Goal: Find specific page/section: Find specific page/section

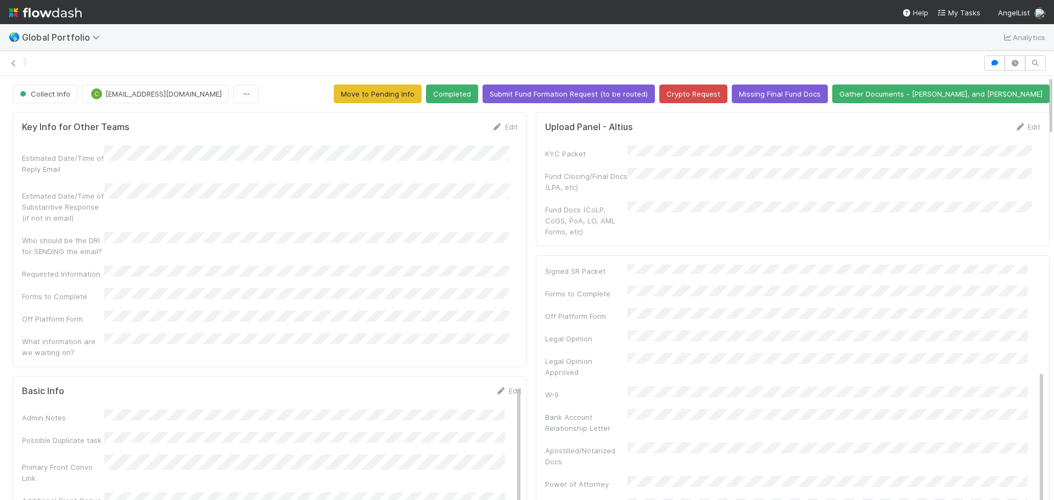
drag, startPoint x: 175, startPoint y: 64, endPoint x: 182, endPoint y: 63, distance: 7.2
click at [175, 64] on div at bounding box center [502, 64] width 956 height 12
click at [34, 36] on span "Global Portfolio" at bounding box center [63, 37] width 83 height 11
click at [40, 31] on div "Search workflows" at bounding box center [527, 250] width 1054 height 500
click at [35, 10] on img at bounding box center [45, 12] width 73 height 19
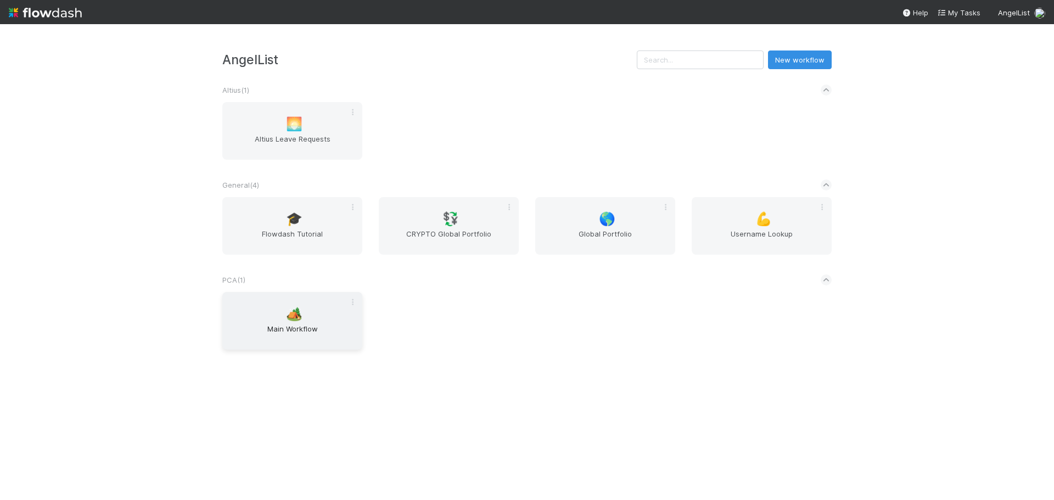
click at [307, 326] on span "Main Workflow" at bounding box center [292, 334] width 131 height 22
click at [615, 222] on span "🌎" at bounding box center [607, 219] width 16 height 14
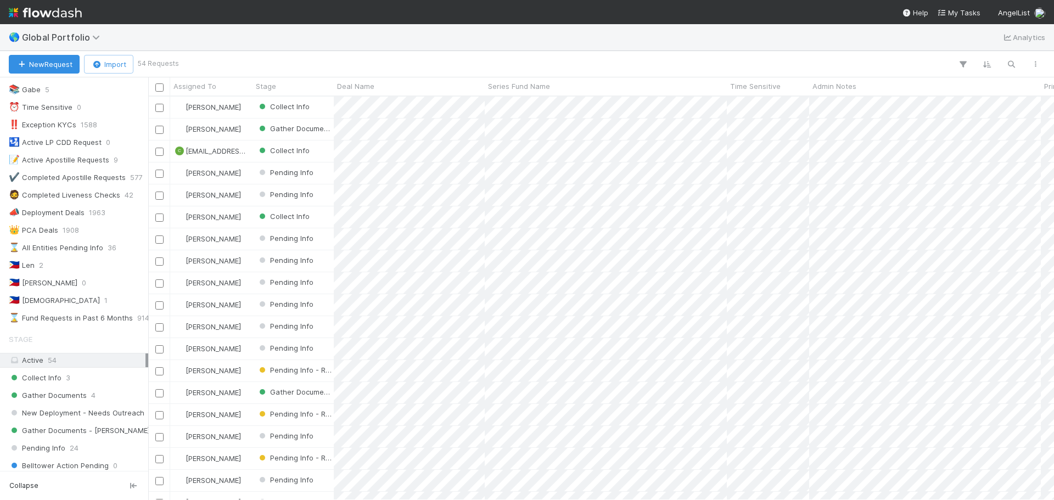
scroll to position [110, 0]
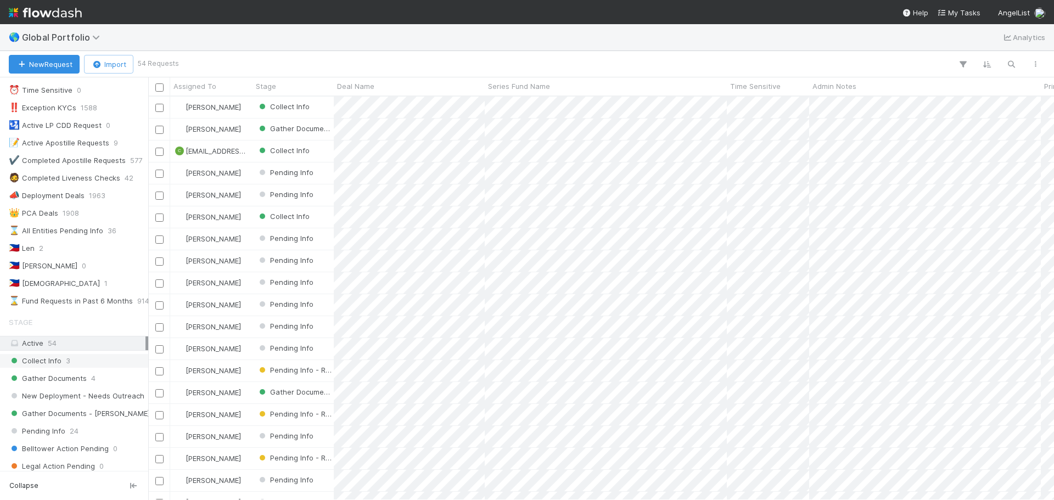
click at [78, 365] on div "Collect Info 3" at bounding box center [77, 361] width 137 height 14
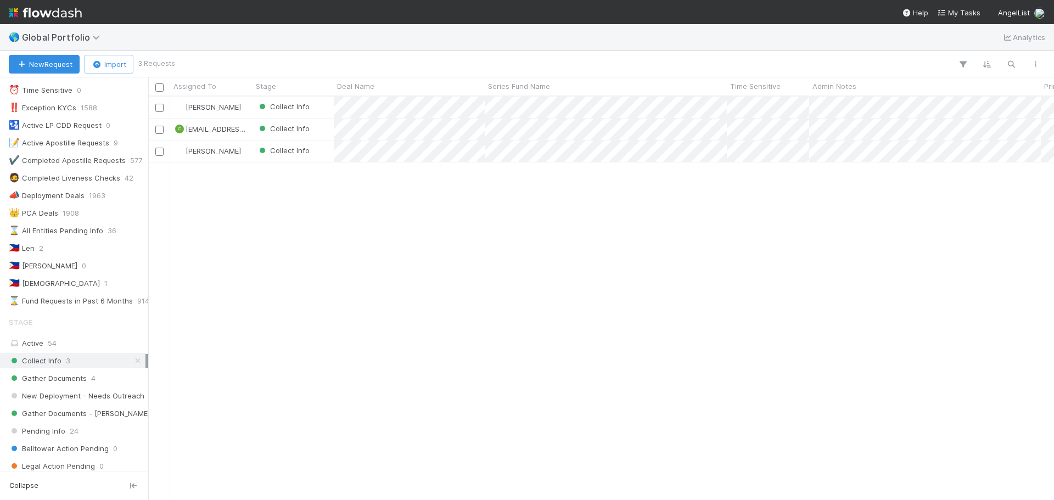
scroll to position [395, 898]
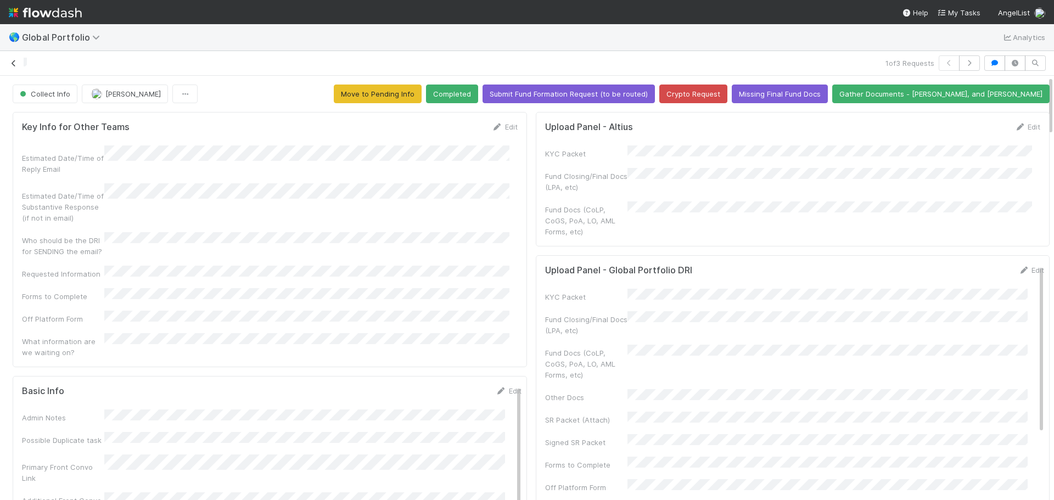
click at [15, 64] on icon at bounding box center [13, 63] width 11 height 7
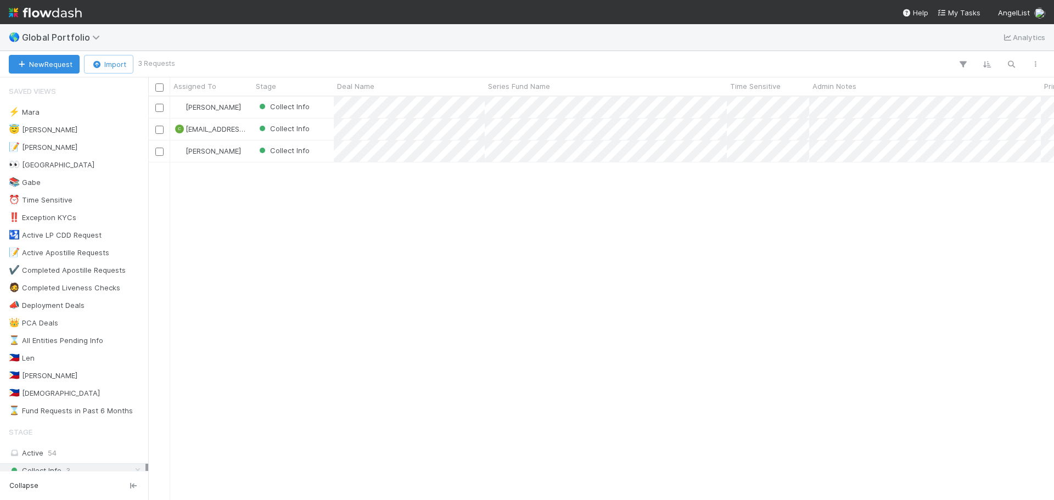
scroll to position [395, 898]
click at [502, 122] on div at bounding box center [527, 250] width 1054 height 500
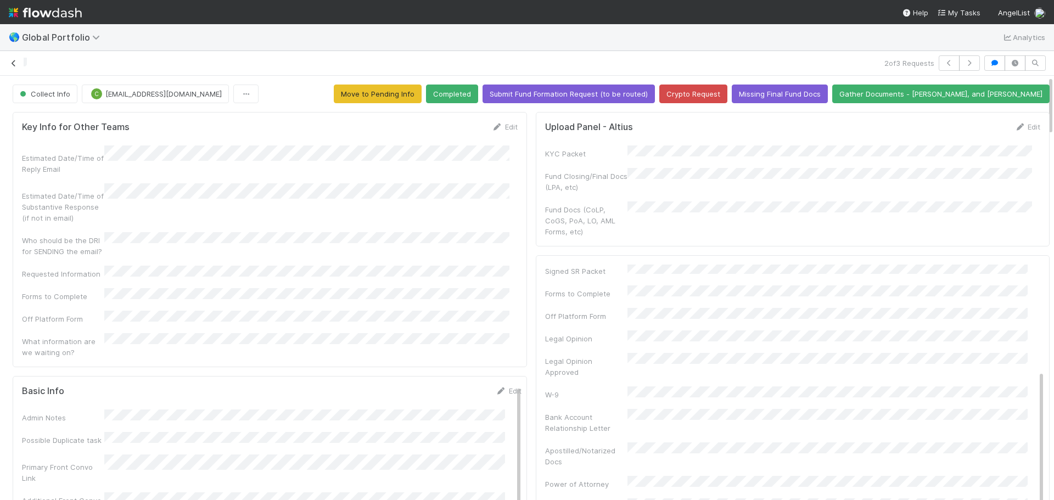
click at [14, 60] on icon at bounding box center [13, 63] width 11 height 7
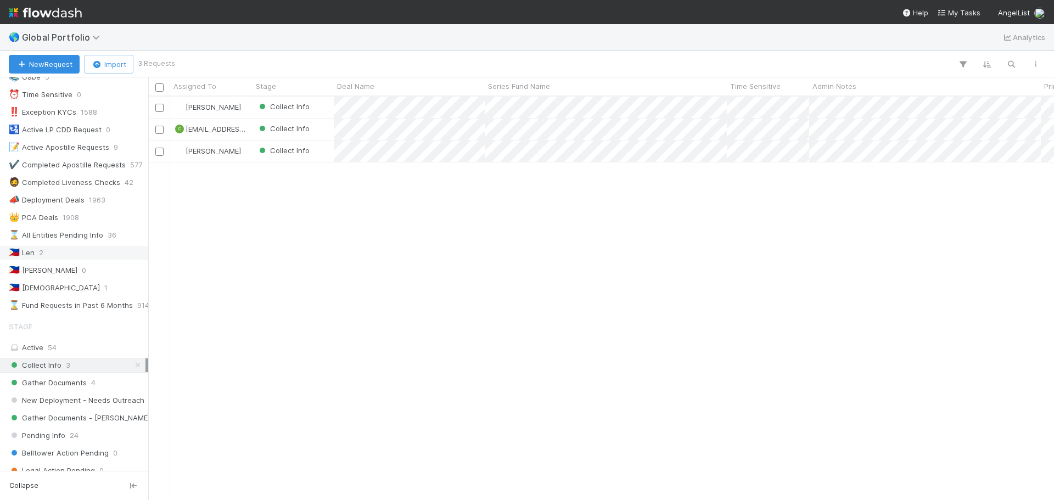
scroll to position [110, 0]
click at [59, 286] on div "🇵🇭 Cristan 1" at bounding box center [77, 284] width 137 height 14
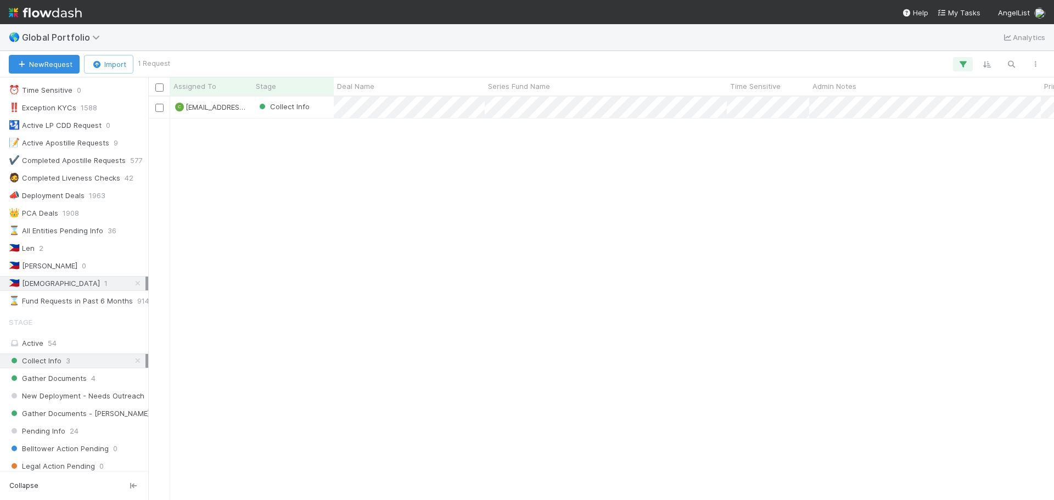
scroll to position [395, 898]
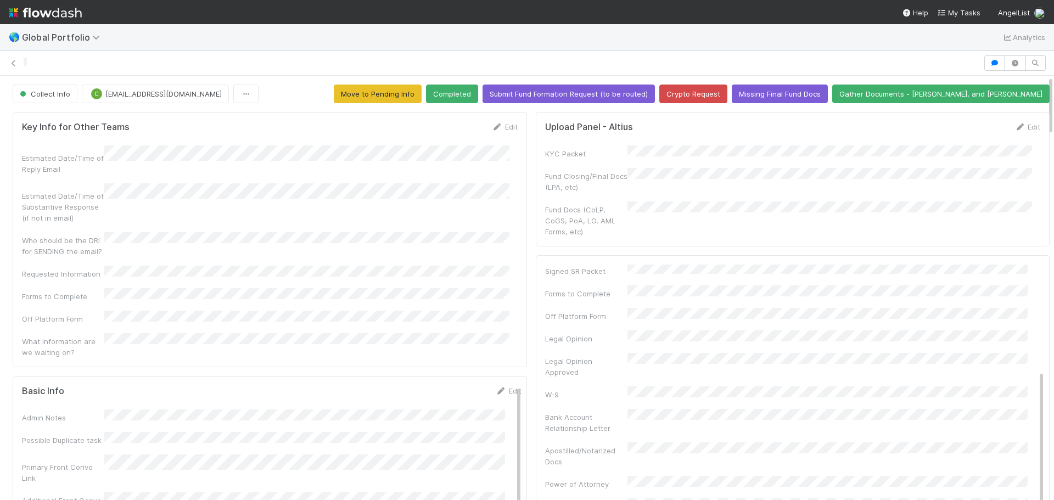
drag, startPoint x: 910, startPoint y: 217, endPoint x: 880, endPoint y: 211, distance: 30.3
click at [910, 217] on div "Fund Docs (CoLP, CoGS, PoA, LO, AML Forms, etc)" at bounding box center [793, 219] width 496 height 36
click at [205, 92] on span "[EMAIL_ADDRESS][DOMAIN_NAME]" at bounding box center [163, 93] width 116 height 9
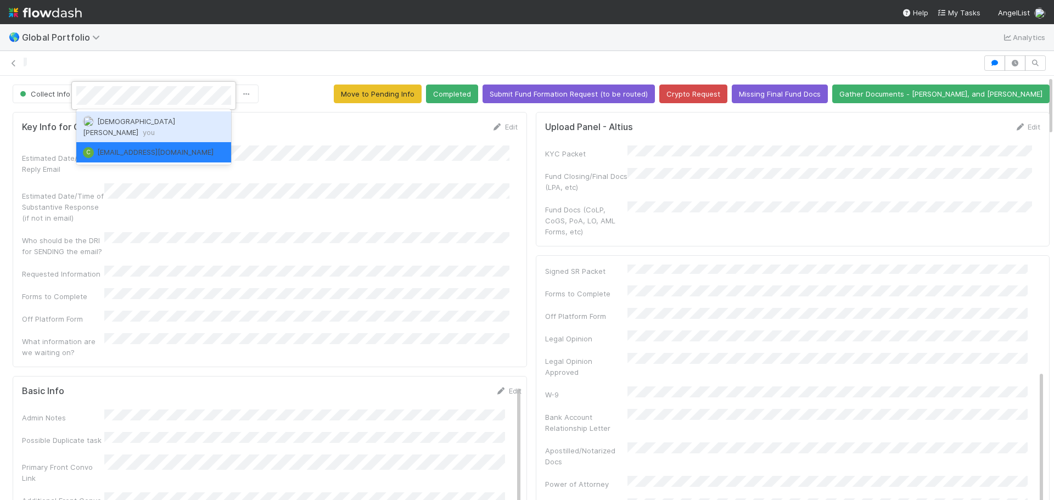
click at [330, 59] on div at bounding box center [527, 250] width 1054 height 500
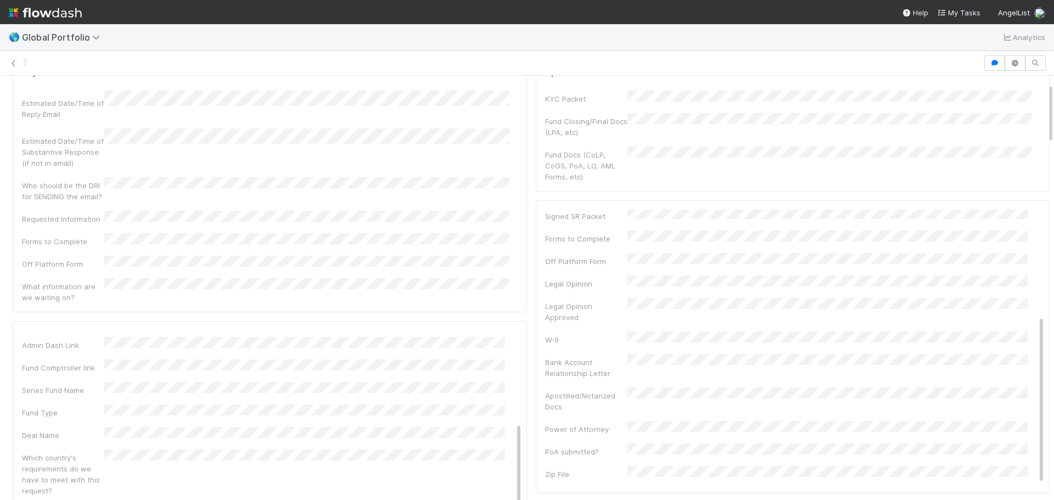
scroll to position [181, 0]
